Goal: Register for event/course

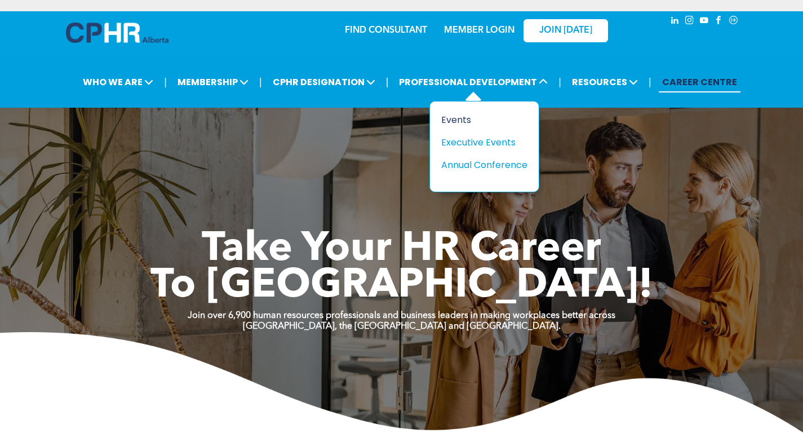
click at [447, 121] on div "Events" at bounding box center [480, 120] width 78 height 14
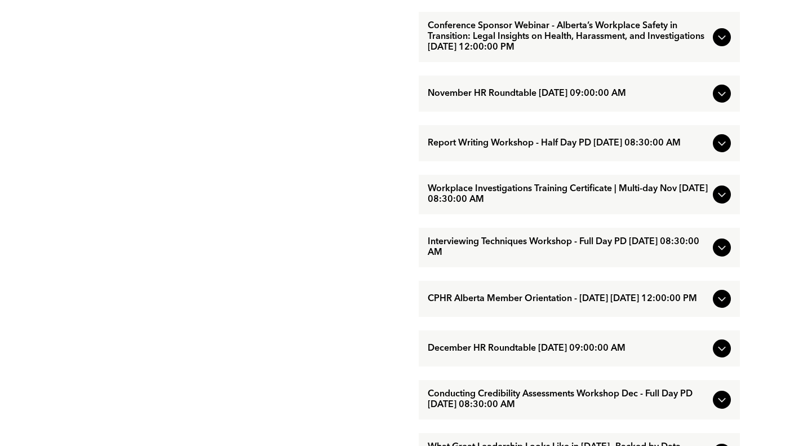
scroll to position [1239, 0]
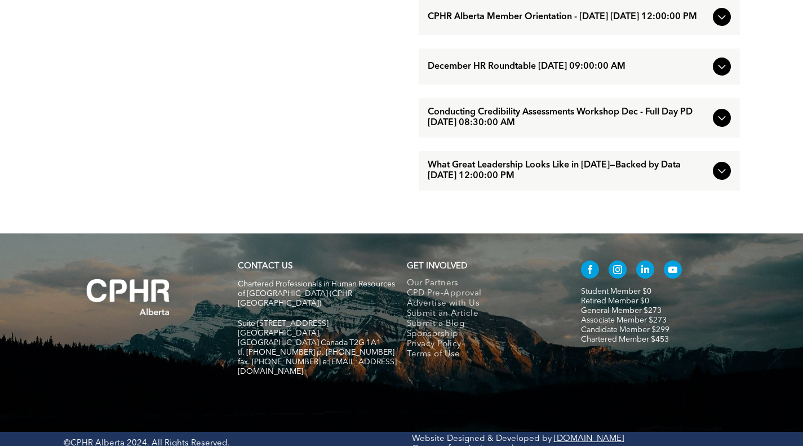
click at [459, 181] on span "What Great Leadership Looks Like in [DATE]—Backed by Data [DATE] 12:00:00 PM" at bounding box center [568, 170] width 281 height 21
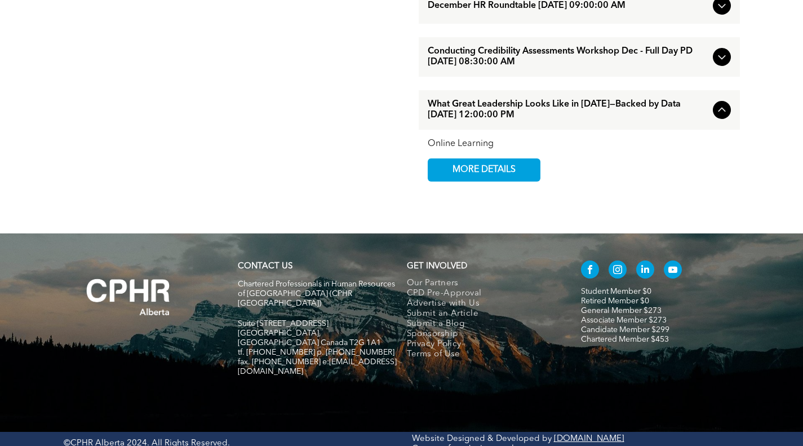
click at [456, 121] on span "What Great Leadership Looks Like in [DATE]—Backed by Data [DATE] 12:00:00 PM" at bounding box center [568, 109] width 281 height 21
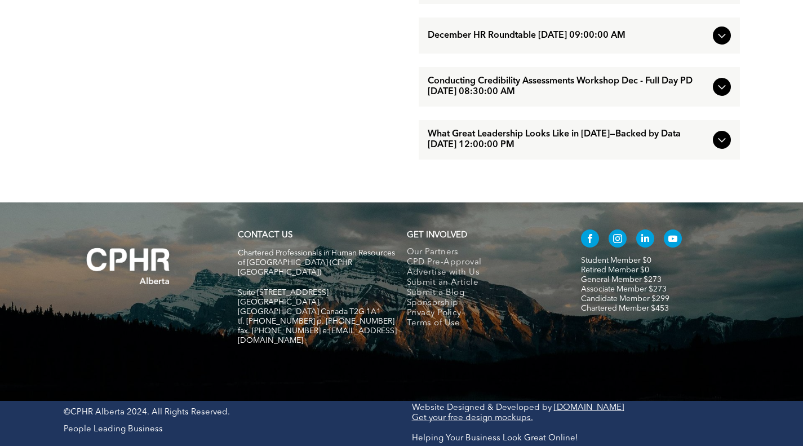
scroll to position [1220, 0]
click at [489, 153] on div "What Great Leadership Looks Like in [DATE]—Backed by Data [DATE] 12:00:00 PM" at bounding box center [579, 139] width 321 height 39
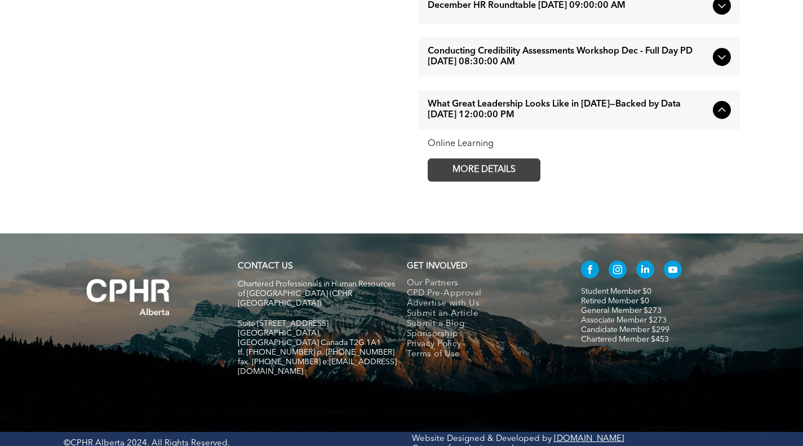
click at [473, 181] on span "MORE DETAILS" at bounding box center [483, 170] width 89 height 22
